Goal: Information Seeking & Learning: Understand process/instructions

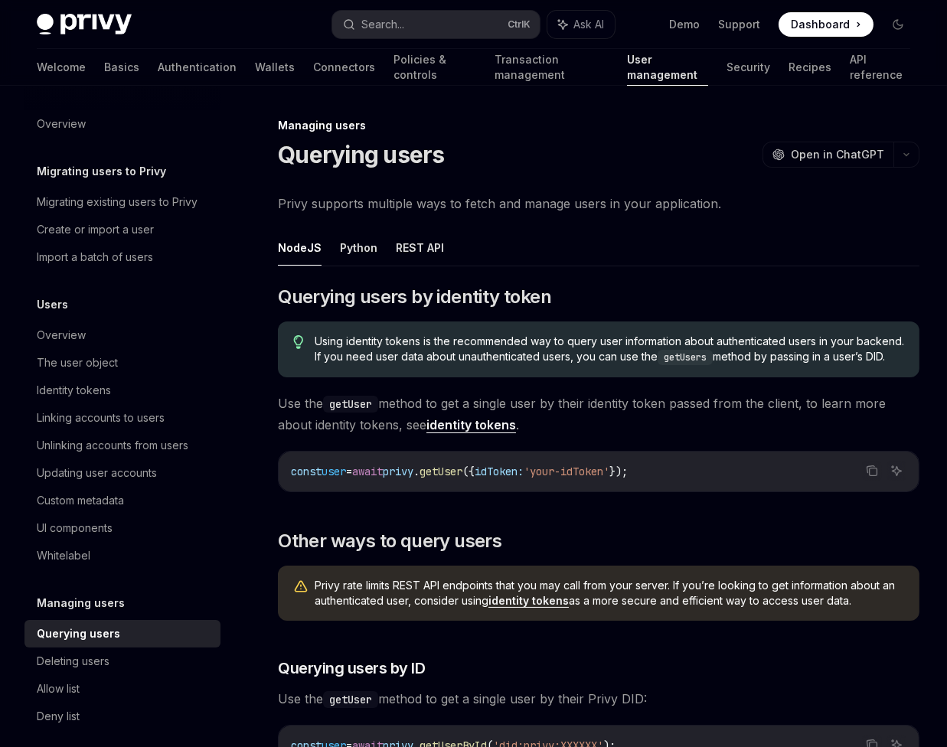
scroll to position [18, 0]
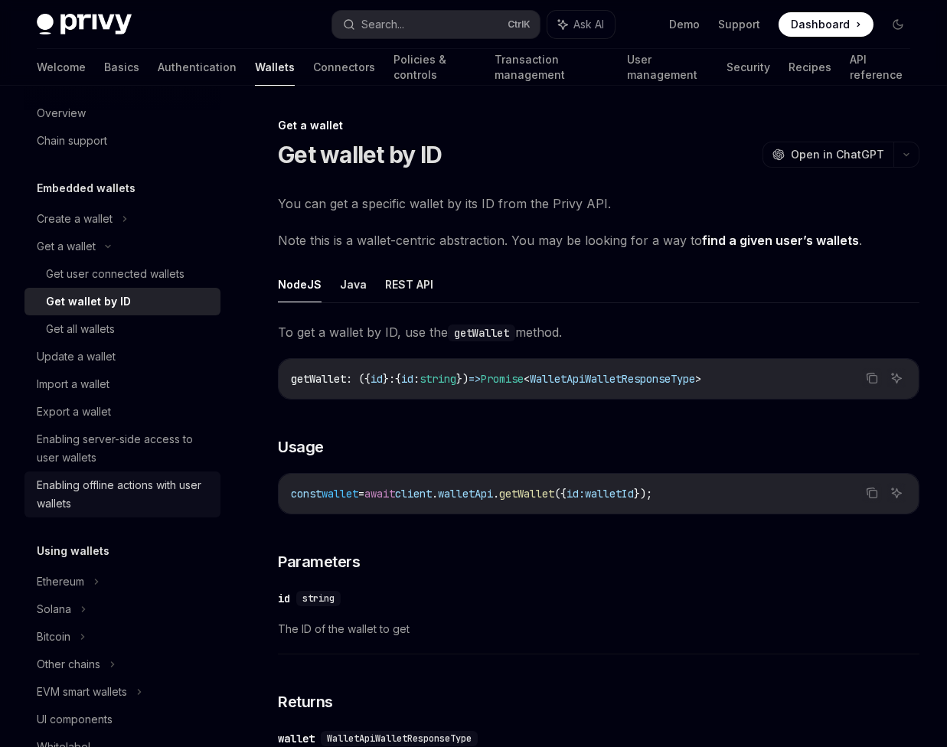
scroll to position [157, 0]
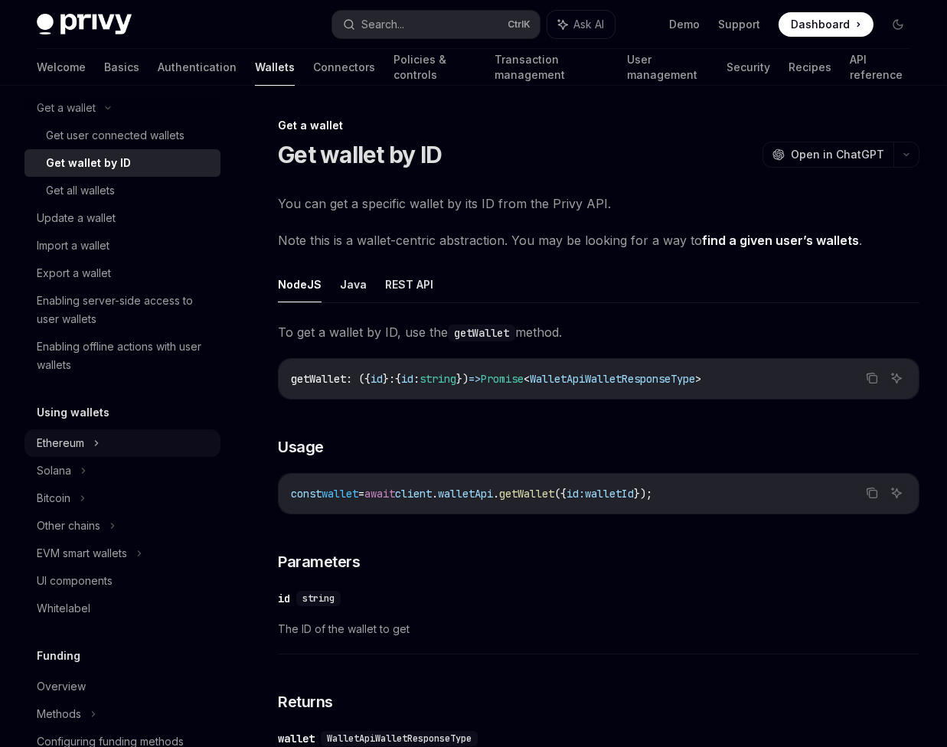
click at [83, 90] on div "Ethereum" at bounding box center [75, 80] width 76 height 18
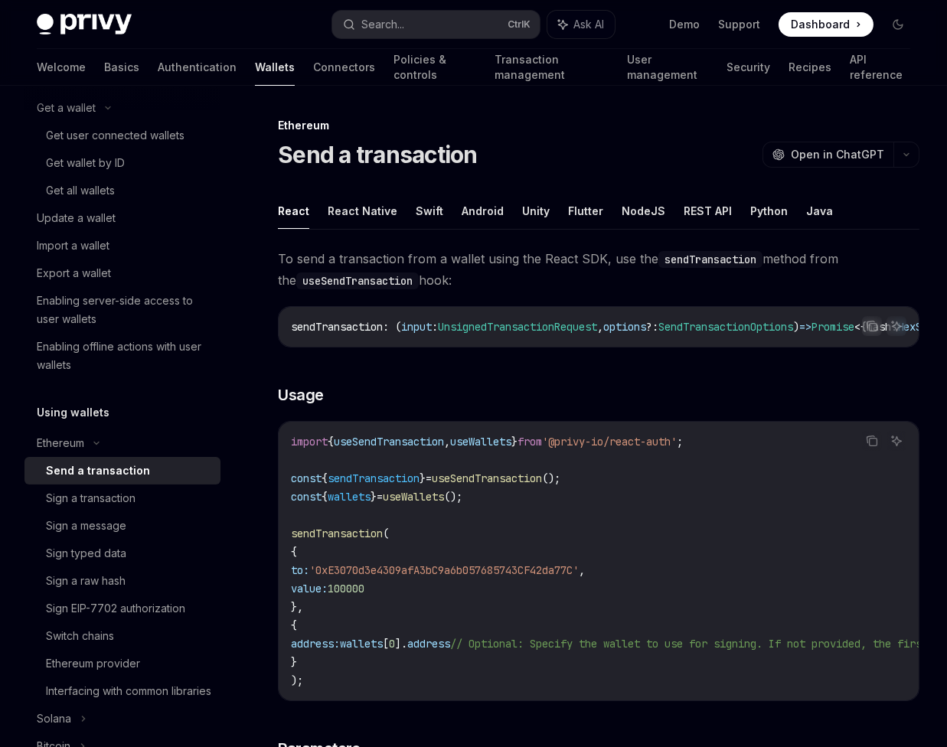
scroll to position [139, 0]
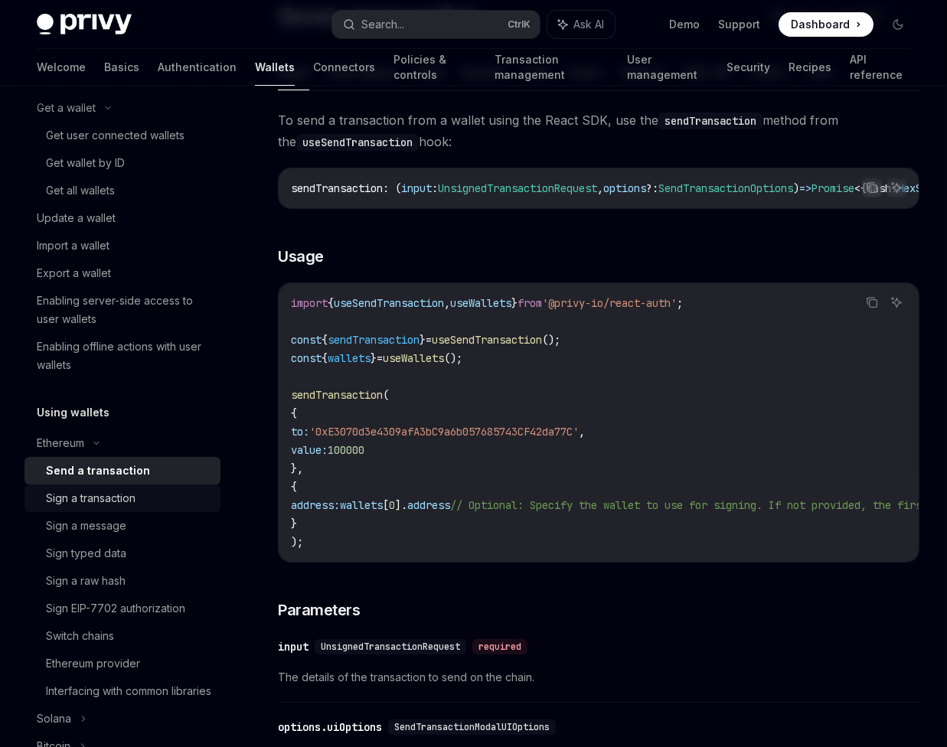
click at [143, 495] on div "Sign a transaction" at bounding box center [128, 498] width 165 height 18
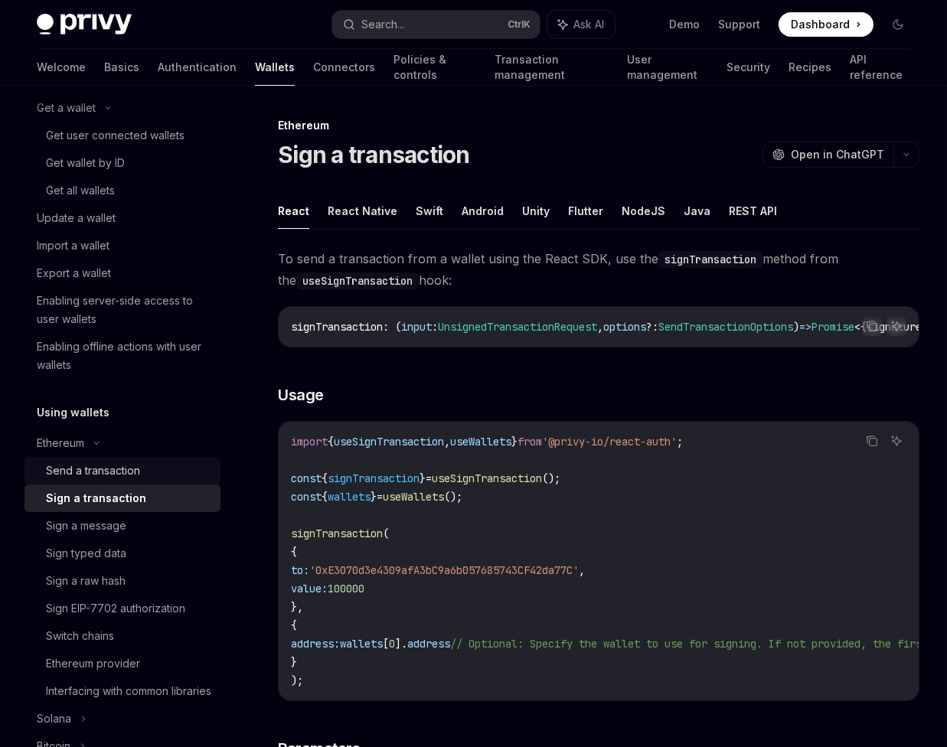
click at [145, 475] on div "Send a transaction" at bounding box center [128, 471] width 165 height 18
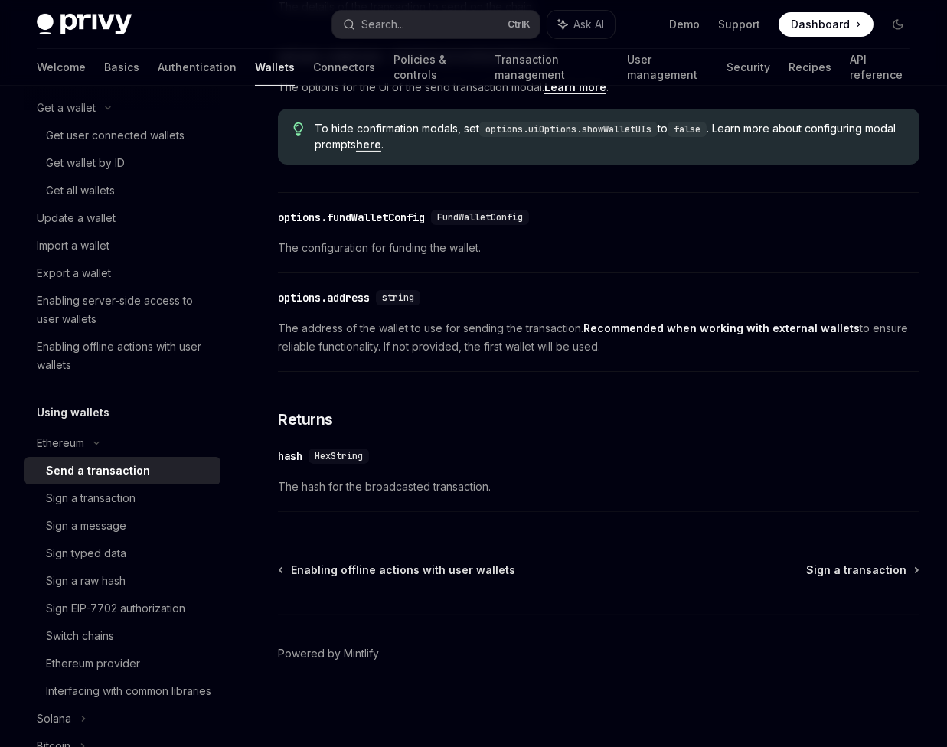
scroll to position [818, 0]
click at [132, 501] on div "Sign a transaction" at bounding box center [91, 498] width 90 height 18
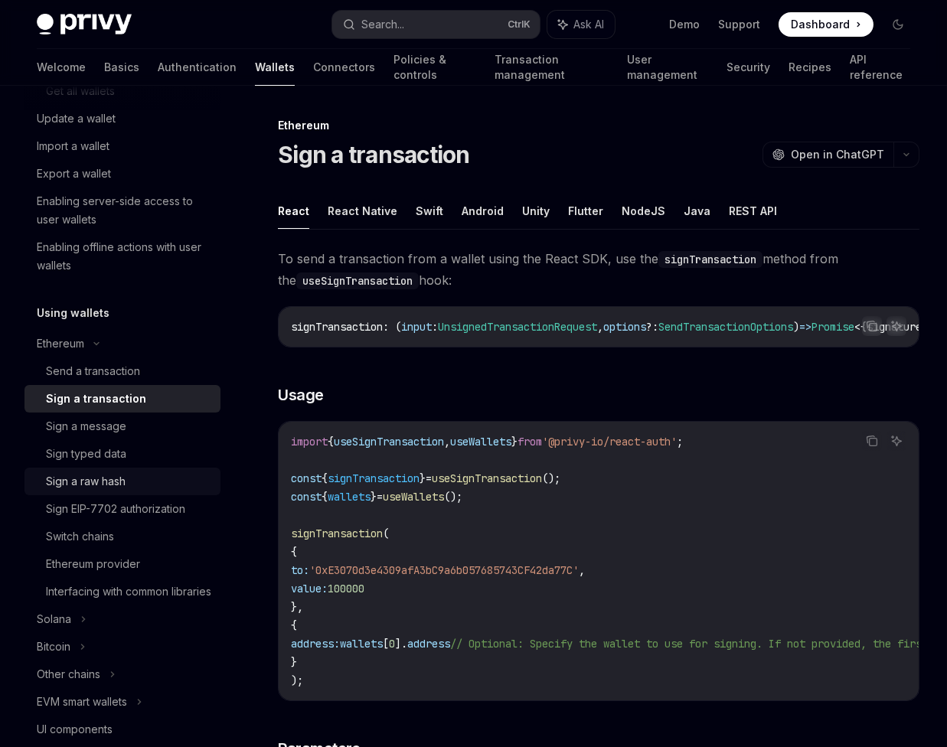
scroll to position [436, 0]
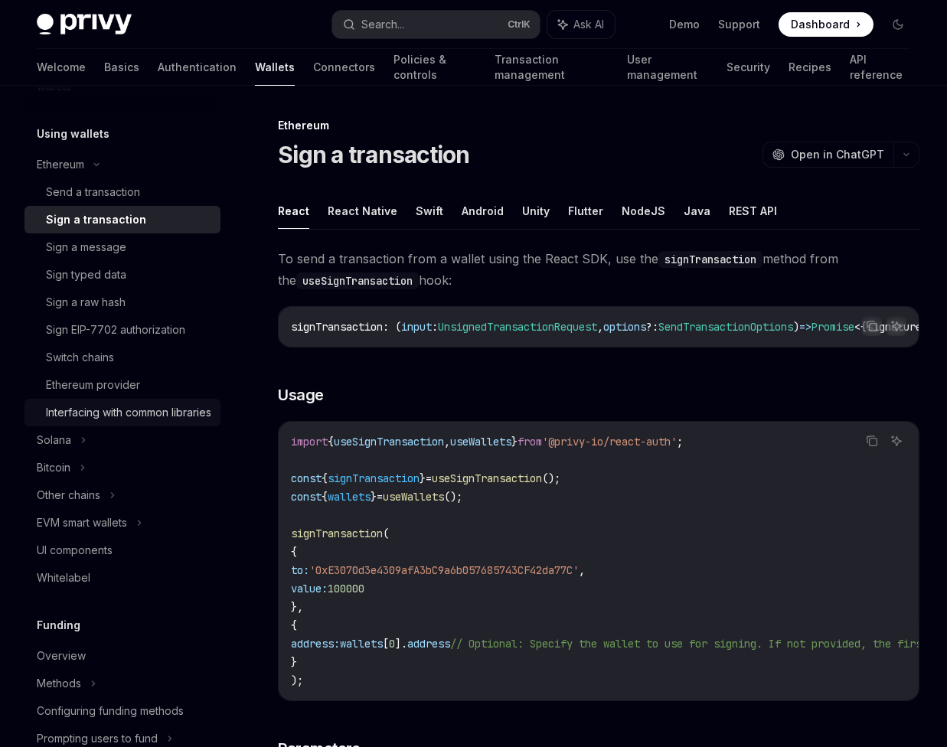
click at [106, 415] on div "Interfacing with common libraries" at bounding box center [128, 412] width 165 height 18
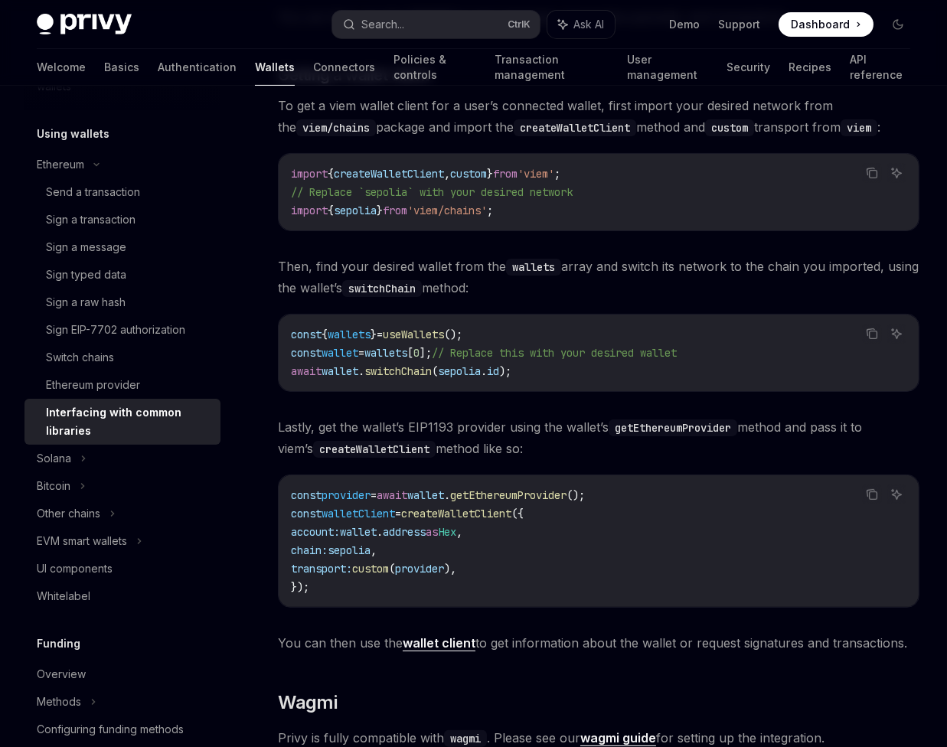
scroll to position [1113, 0]
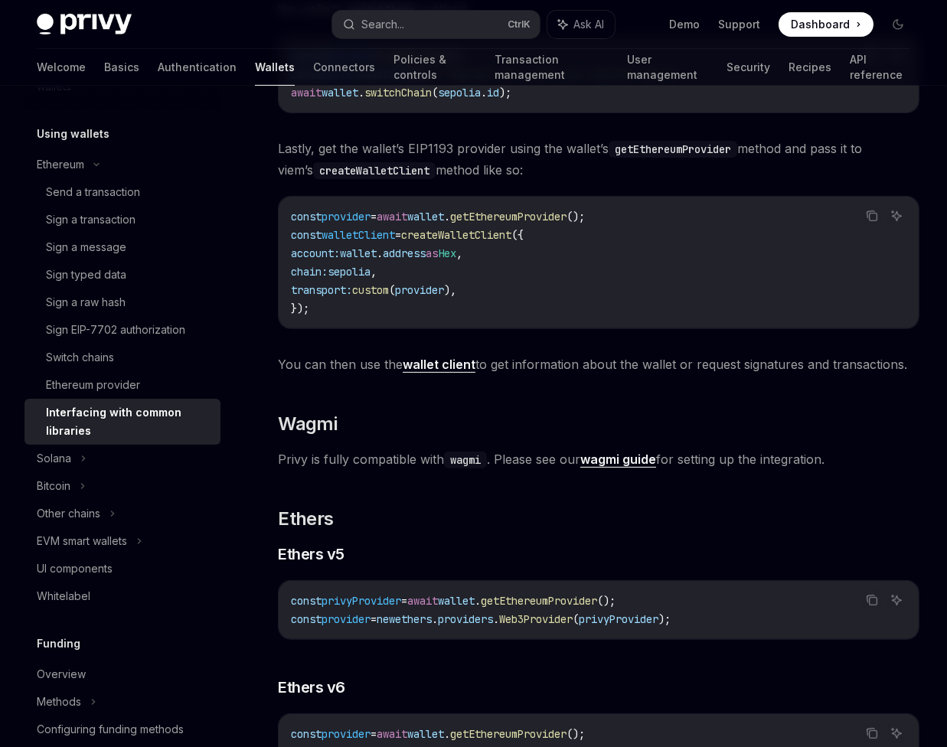
click at [596, 456] on strong "wagmi guide" at bounding box center [618, 459] width 76 height 15
type textarea "*"
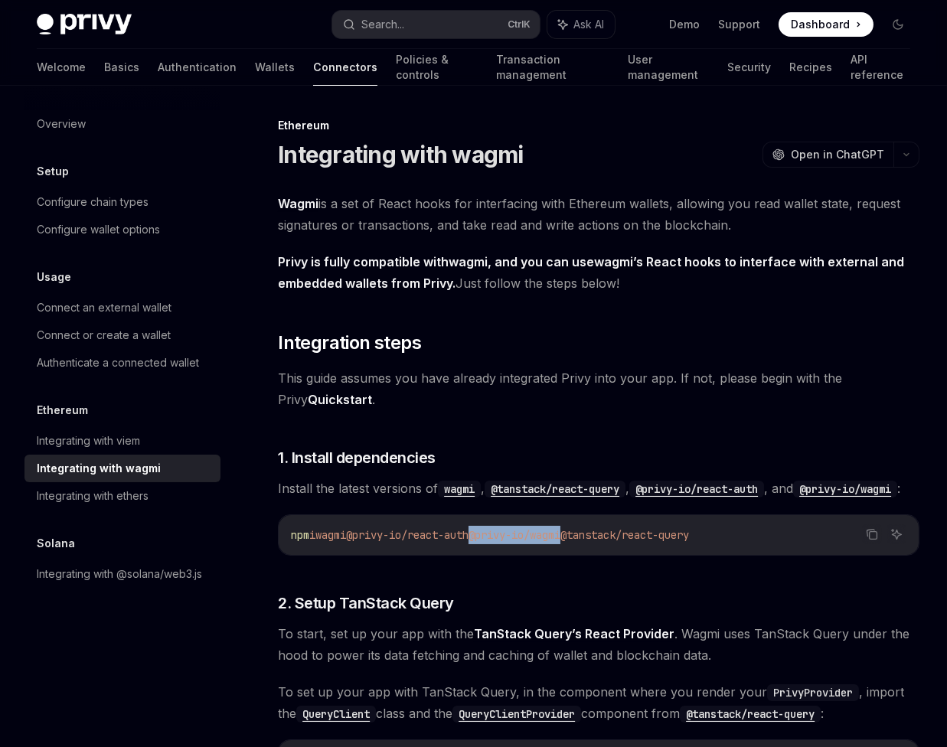
drag, startPoint x: 498, startPoint y: 557, endPoint x: 595, endPoint y: 551, distance: 96.6
click at [560, 542] on span "@privy-io/wagmi" at bounding box center [515, 535] width 92 height 14
copy span "@privy-io/wagmi"
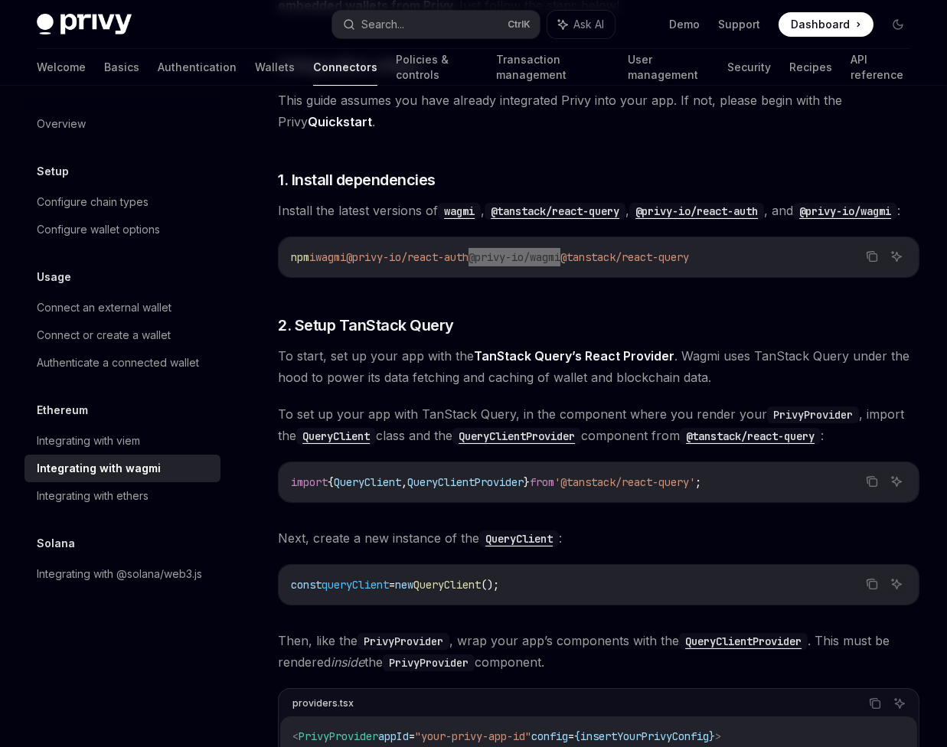
scroll to position [417, 0]
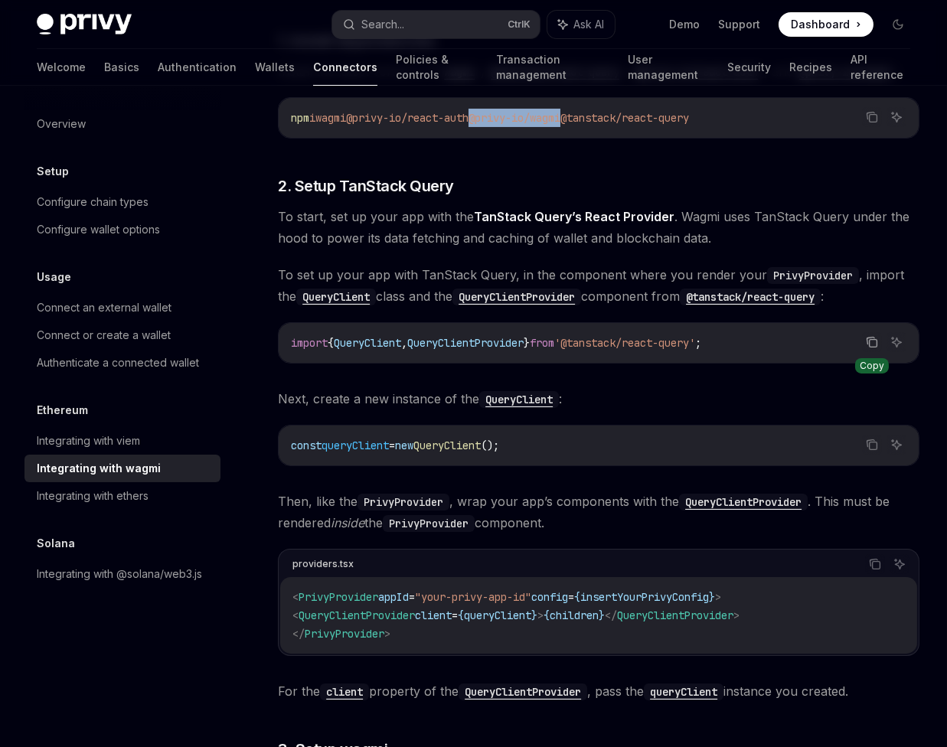
click at [867, 345] on icon "Copy the contents from the code block" at bounding box center [871, 341] width 8 height 7
drag, startPoint x: 533, startPoint y: 462, endPoint x: 273, endPoint y: 458, distance: 259.6
copy span "const queryClient = new QueryClient ();"
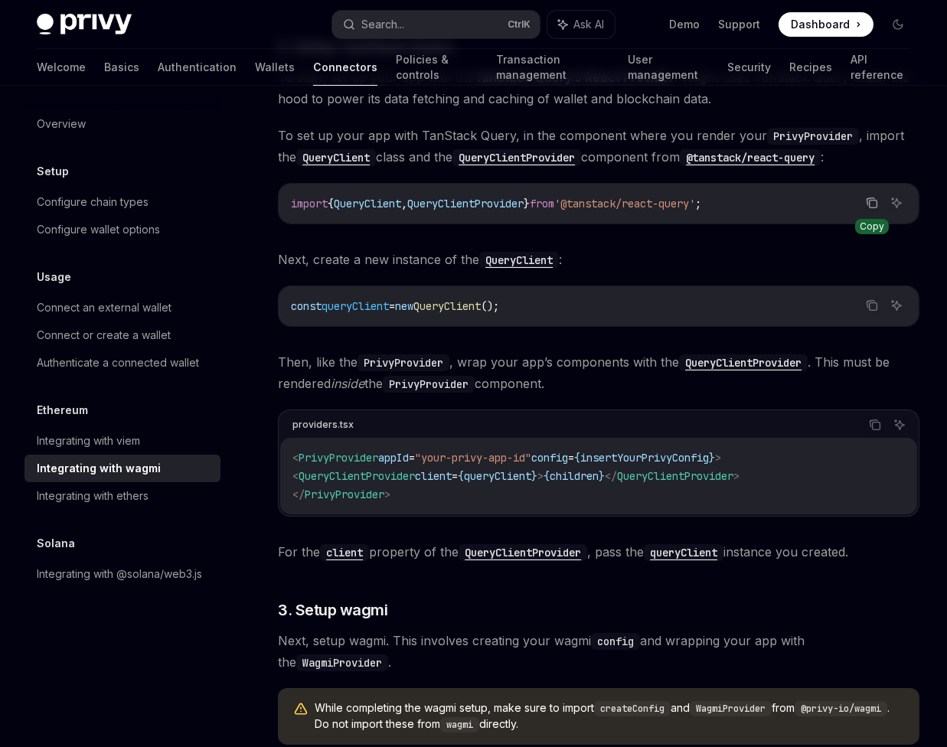
click at [438, 504] on code "< PrivyProvider appId = "your-privy-app-id" config = { insertYourPrivyConfig } …" at bounding box center [598, 476] width 612 height 55
drag, startPoint x: 302, startPoint y: 495, endPoint x: 576, endPoint y: 496, distance: 273.3
click at [576, 483] on span "< QueryClientProvider client = { queryClient } > { children } </ QueryClientPro…" at bounding box center [515, 476] width 447 height 14
copy span "< QueryClientProvider client = { queryClient } >"
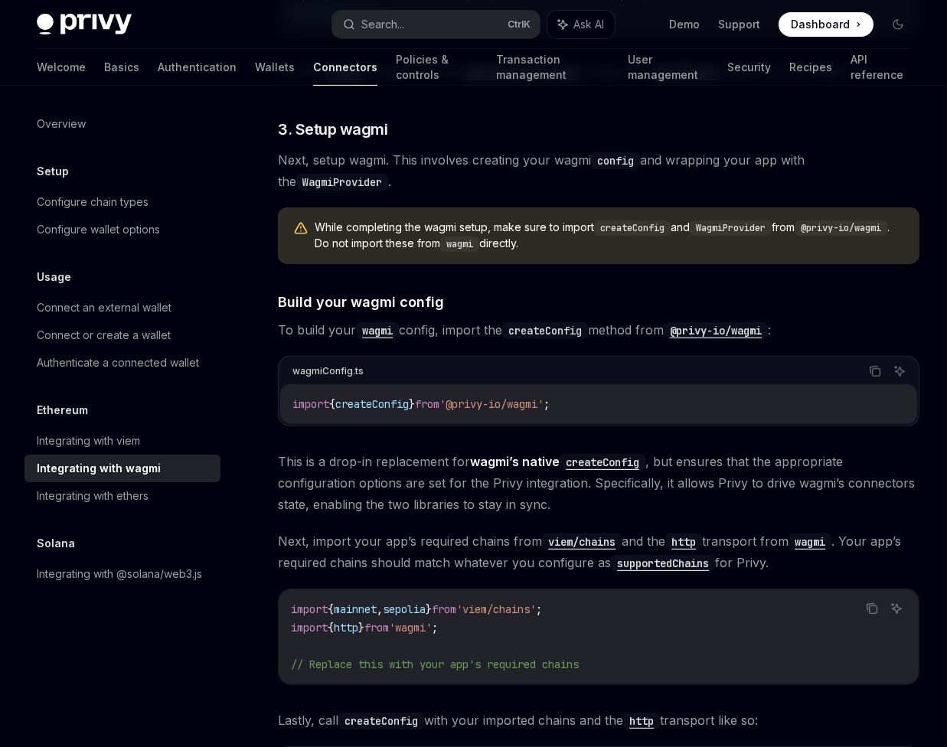
scroll to position [1113, 0]
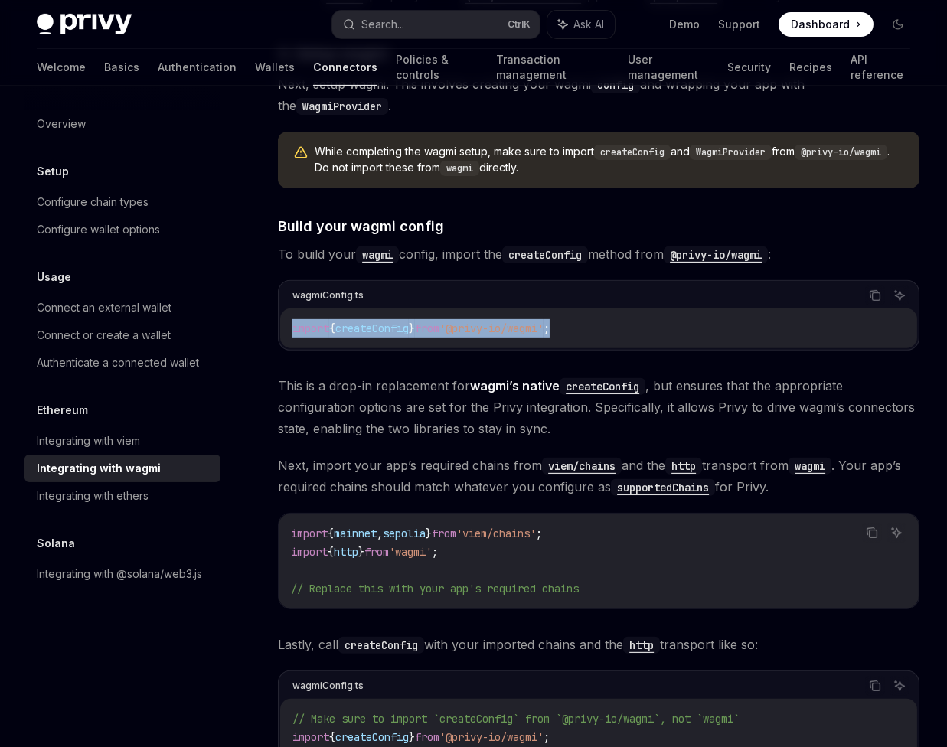
drag, startPoint x: 596, startPoint y: 343, endPoint x: 258, endPoint y: 333, distance: 337.8
copy span "import { createConfig } from '@privy-io/wagmi' ;"
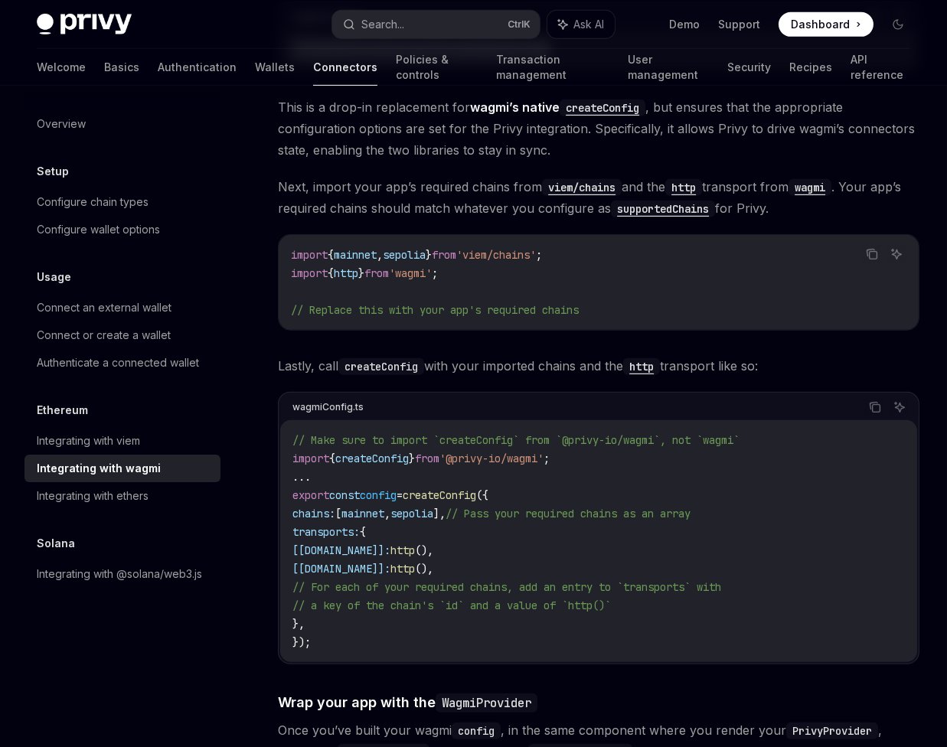
scroll to position [1531, 0]
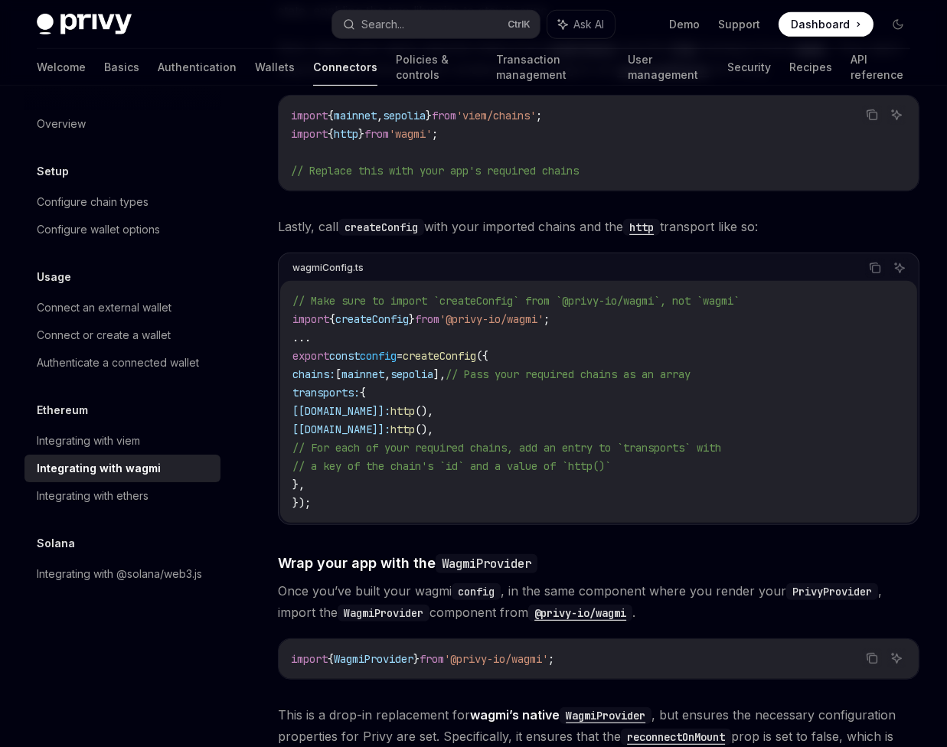
click at [616, 345] on code "// Make sure to import `createConfig` from `@privy-io/wagmi`, not `wagmi` impor…" at bounding box center [598, 402] width 612 height 220
drag, startPoint x: 475, startPoint y: 152, endPoint x: 266, endPoint y: 148, distance: 209.0
copy span "import { http } from 'wagmi' ;"
drag, startPoint x: 589, startPoint y: 671, endPoint x: 266, endPoint y: 666, distance: 323.1
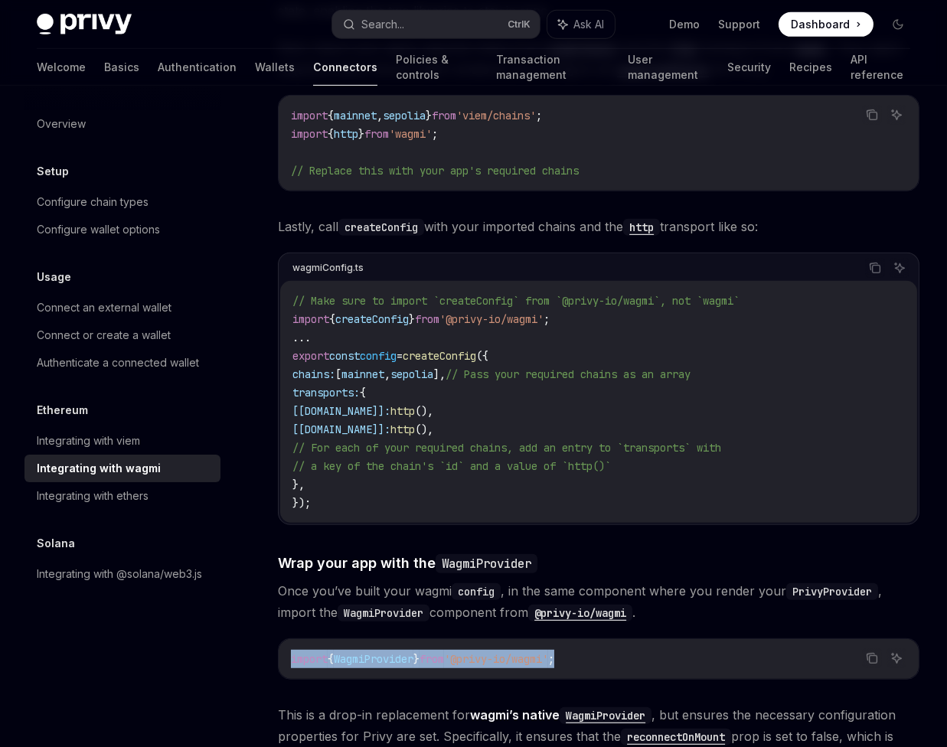
copy span "import { WagmiProvider } from '@privy-io/wagmi' ;"
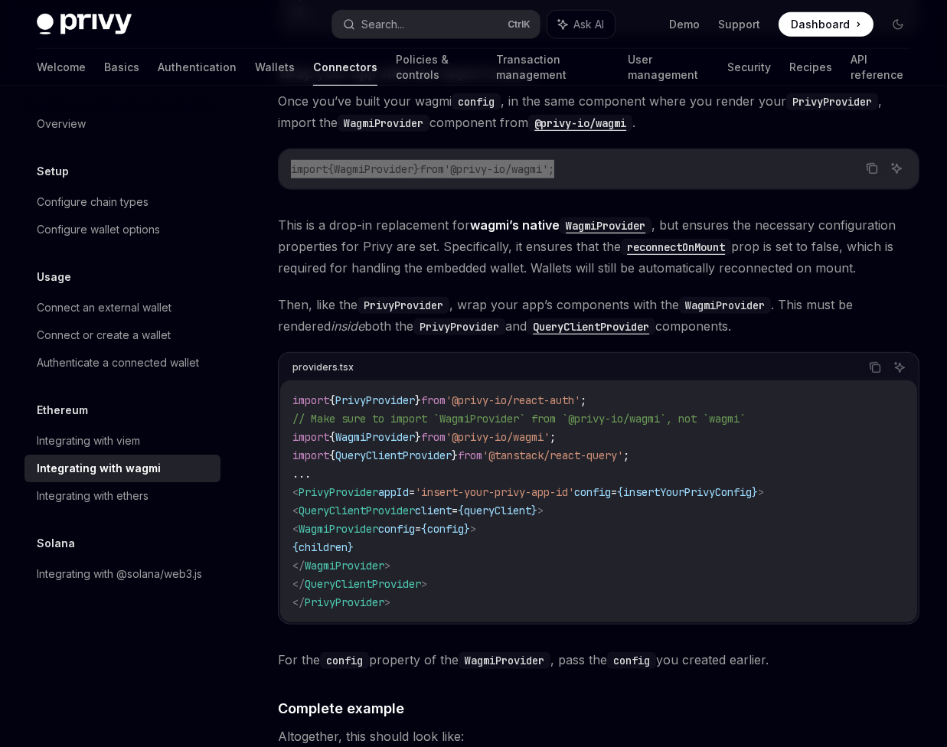
scroll to position [2088, 0]
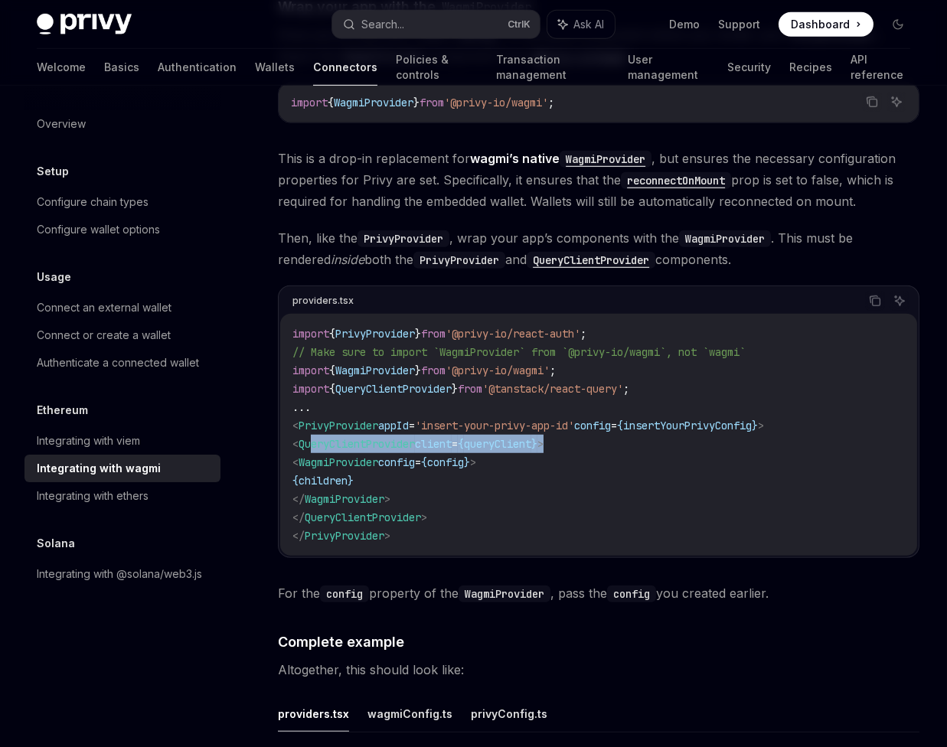
drag, startPoint x: 576, startPoint y: 456, endPoint x: 433, endPoint y: 485, distance: 146.7
click at [326, 454] on code "import { PrivyProvider } from '@privy-io/react-auth' ; // Make sure to import `…" at bounding box center [598, 435] width 612 height 220
click at [415, 469] on span "config" at bounding box center [396, 463] width 37 height 14
drag, startPoint x: 515, startPoint y: 482, endPoint x: 317, endPoint y: 477, distance: 198.3
click at [317, 477] on code "import { PrivyProvider } from '@privy-io/react-auth' ; // Make sure to import `…" at bounding box center [598, 435] width 612 height 220
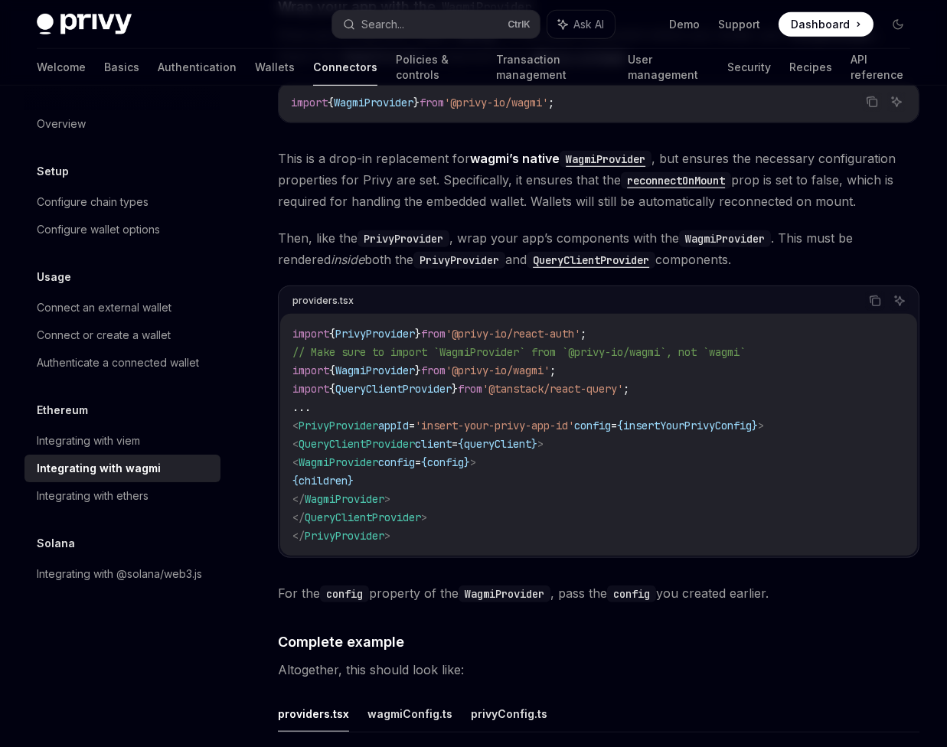
copy span "< WagmiProvider config = { config } >"
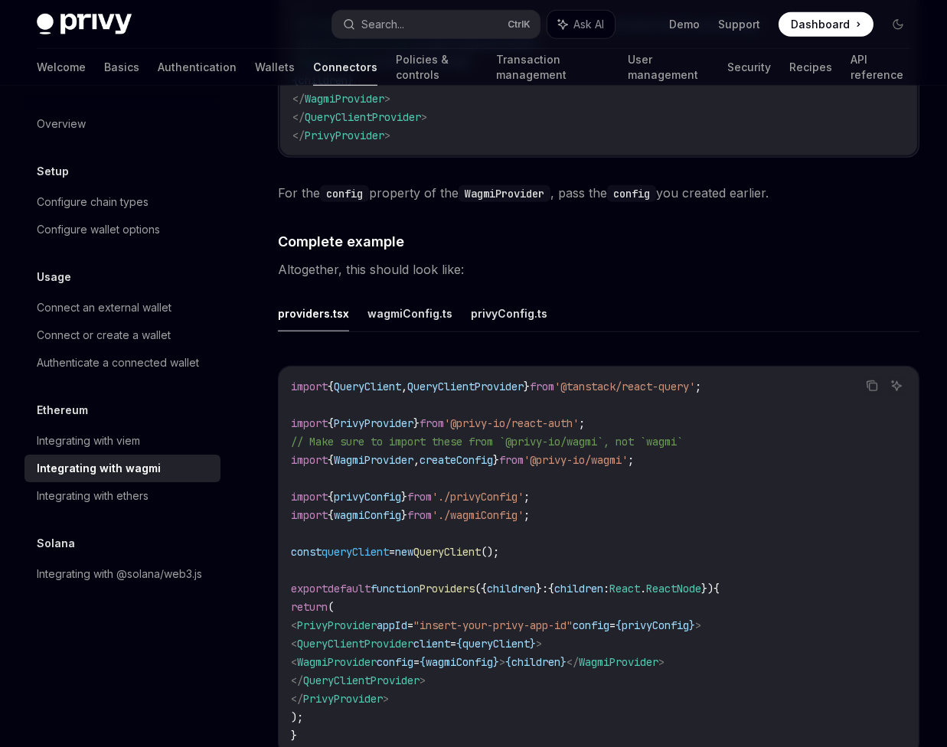
scroll to position [2505, 0]
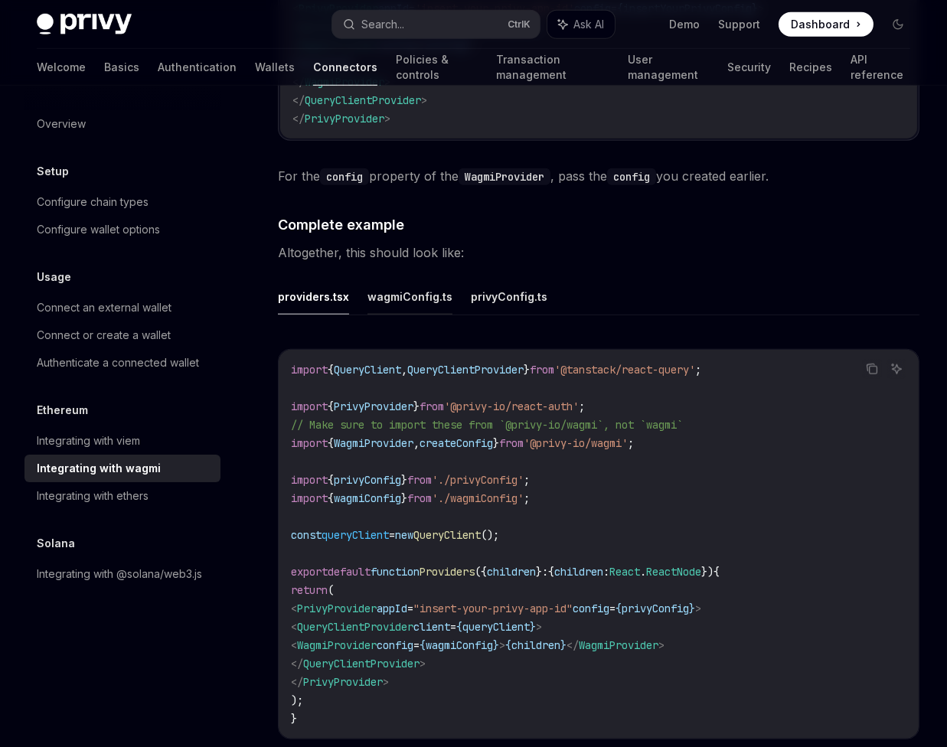
click at [415, 315] on button "wagmiConfig.ts" at bounding box center [409, 297] width 85 height 36
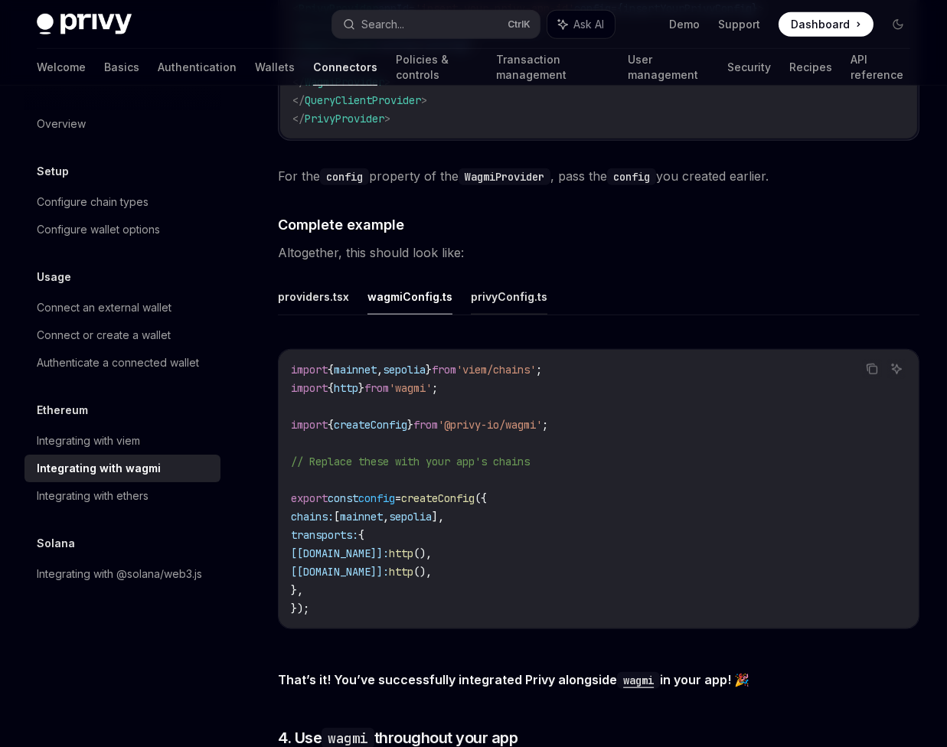
click at [471, 311] on button "privyConfig.ts" at bounding box center [509, 297] width 77 height 36
type textarea "*"
